Goal: Task Accomplishment & Management: Manage account settings

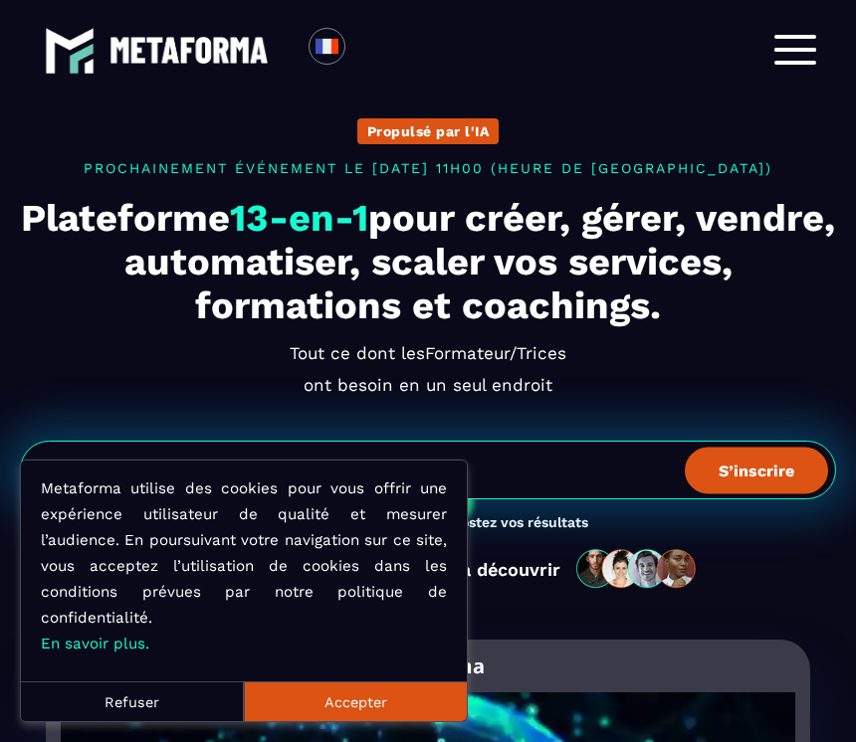
click at [795, 55] on div at bounding box center [795, 50] width 42 height 31
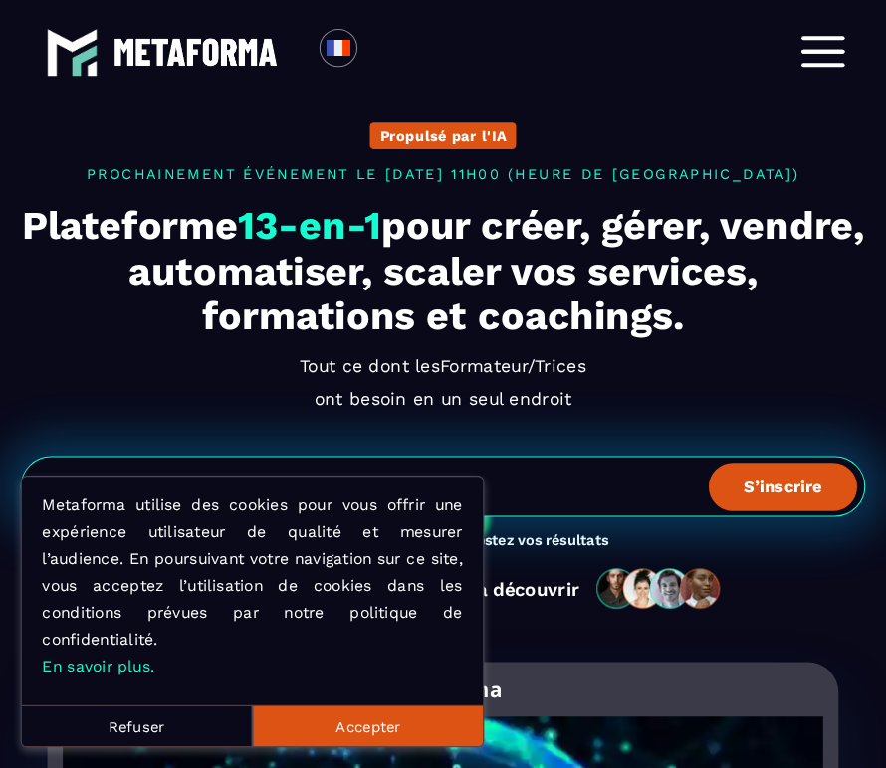
scroll to position [2, 0]
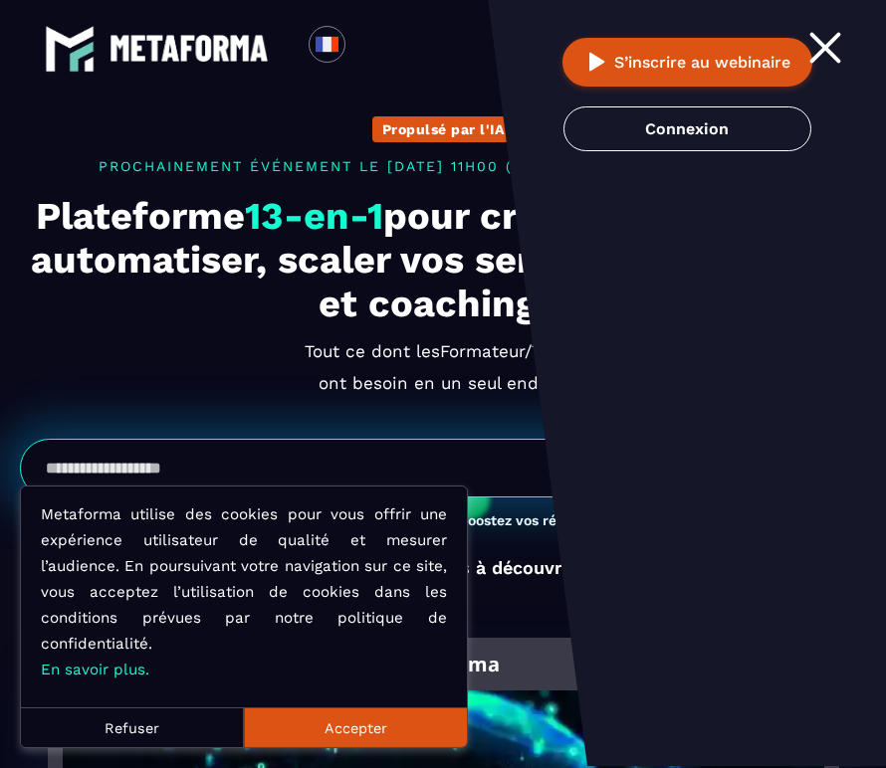
click at [713, 138] on link "Connexion" at bounding box center [687, 128] width 248 height 45
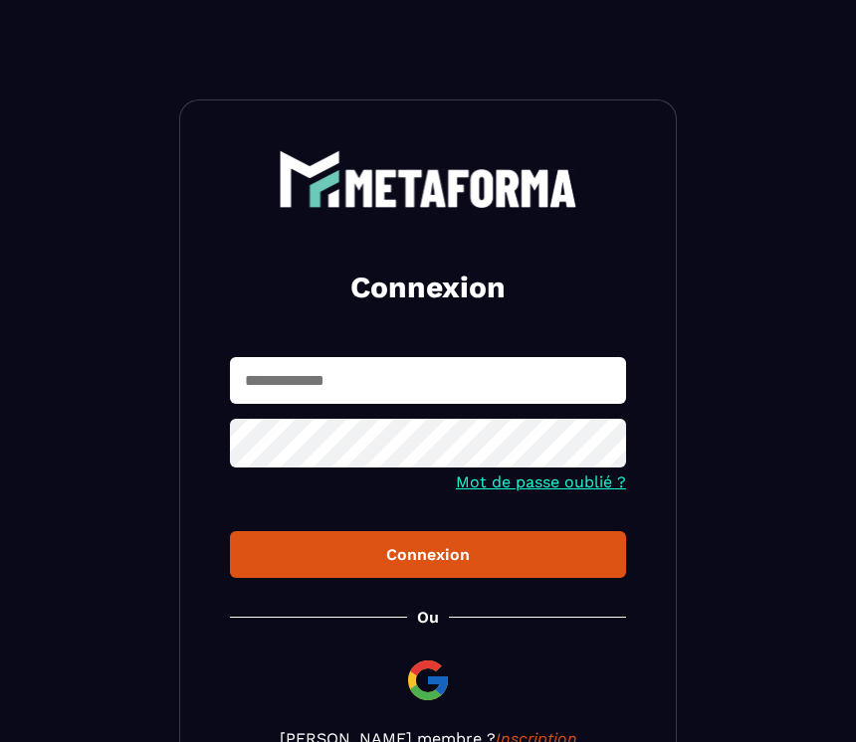
click at [416, 377] on input "text" at bounding box center [428, 380] width 396 height 47
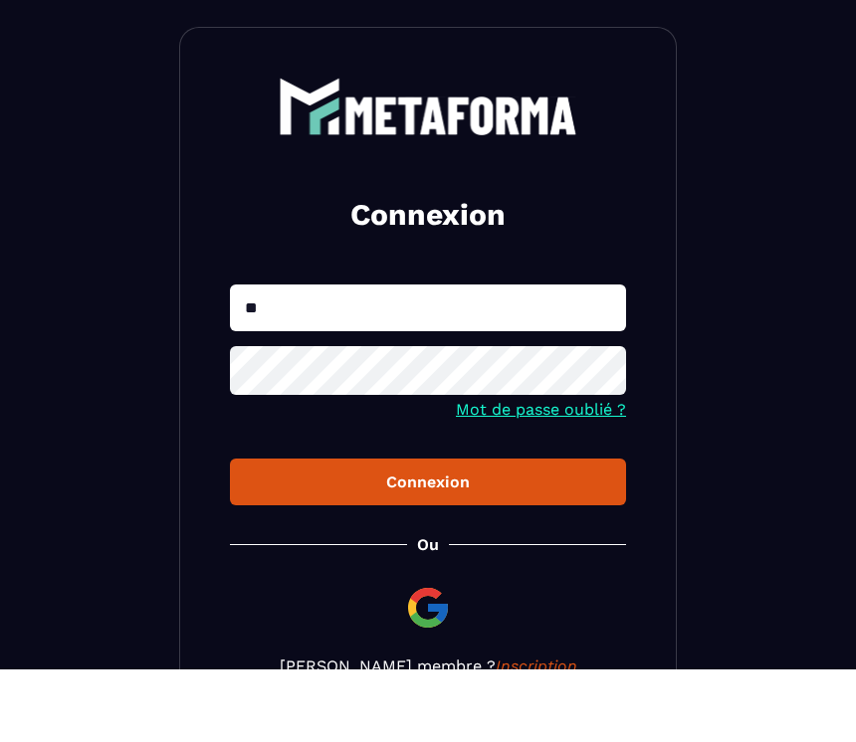
type input "*"
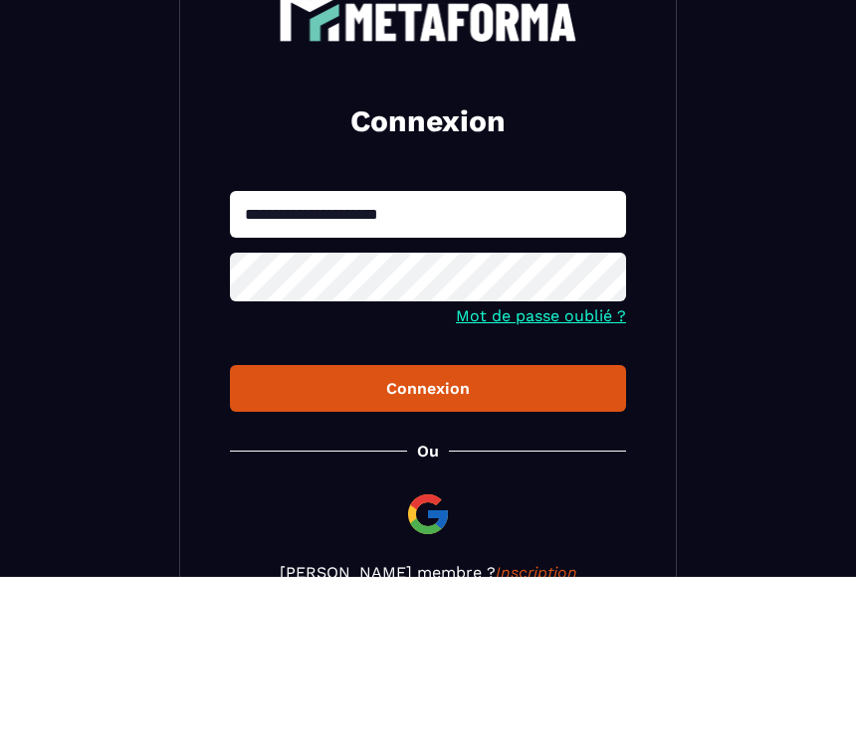
type input "**********"
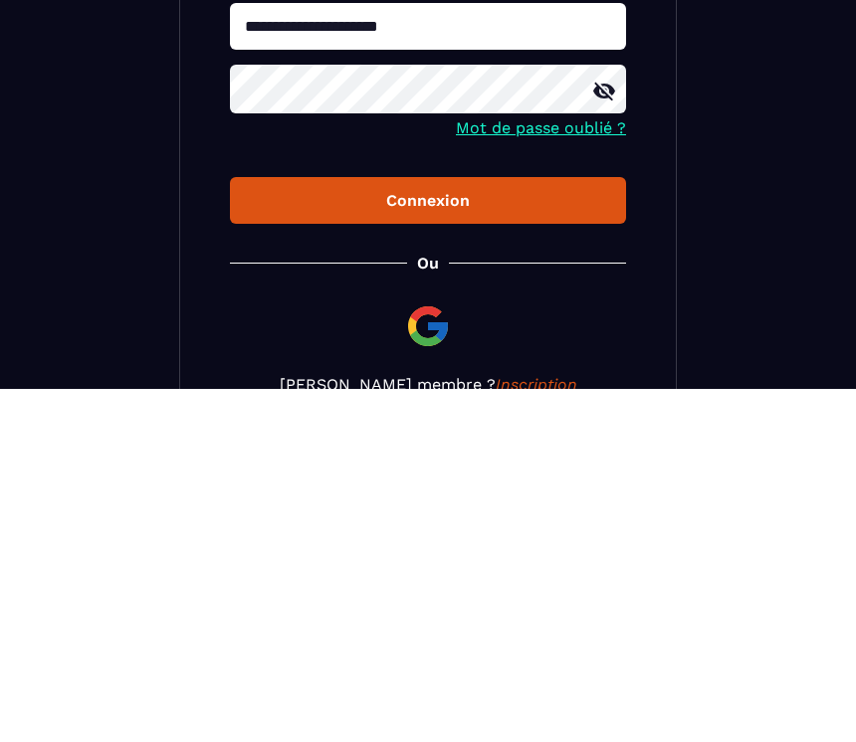
click at [567, 545] on div "Connexion" at bounding box center [428, 554] width 364 height 19
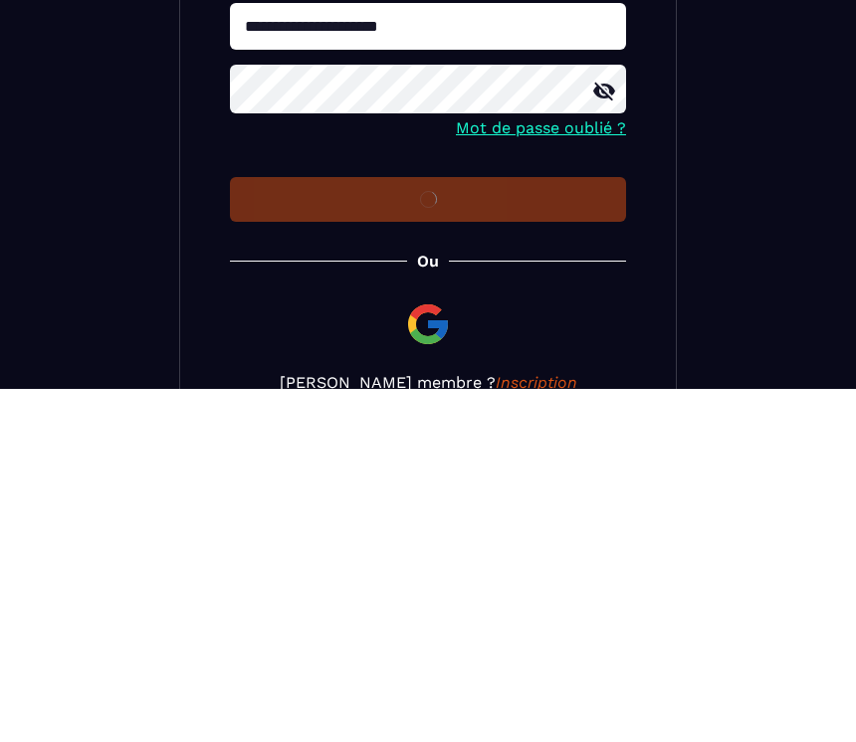
scroll to position [125, 0]
